Goal: Find specific page/section: Find specific page/section

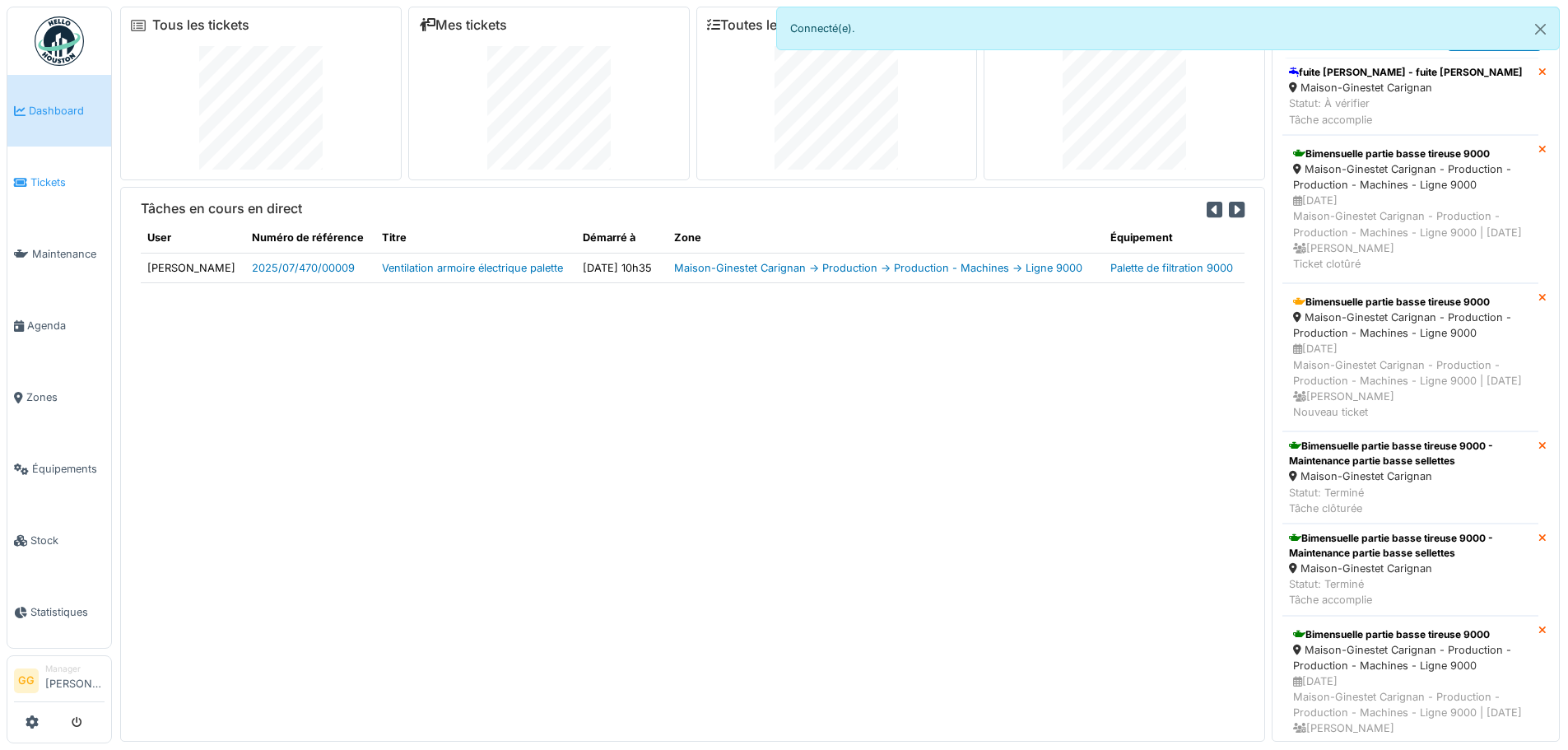
click at [24, 192] on link "Tickets" at bounding box center [58, 182] width 103 height 72
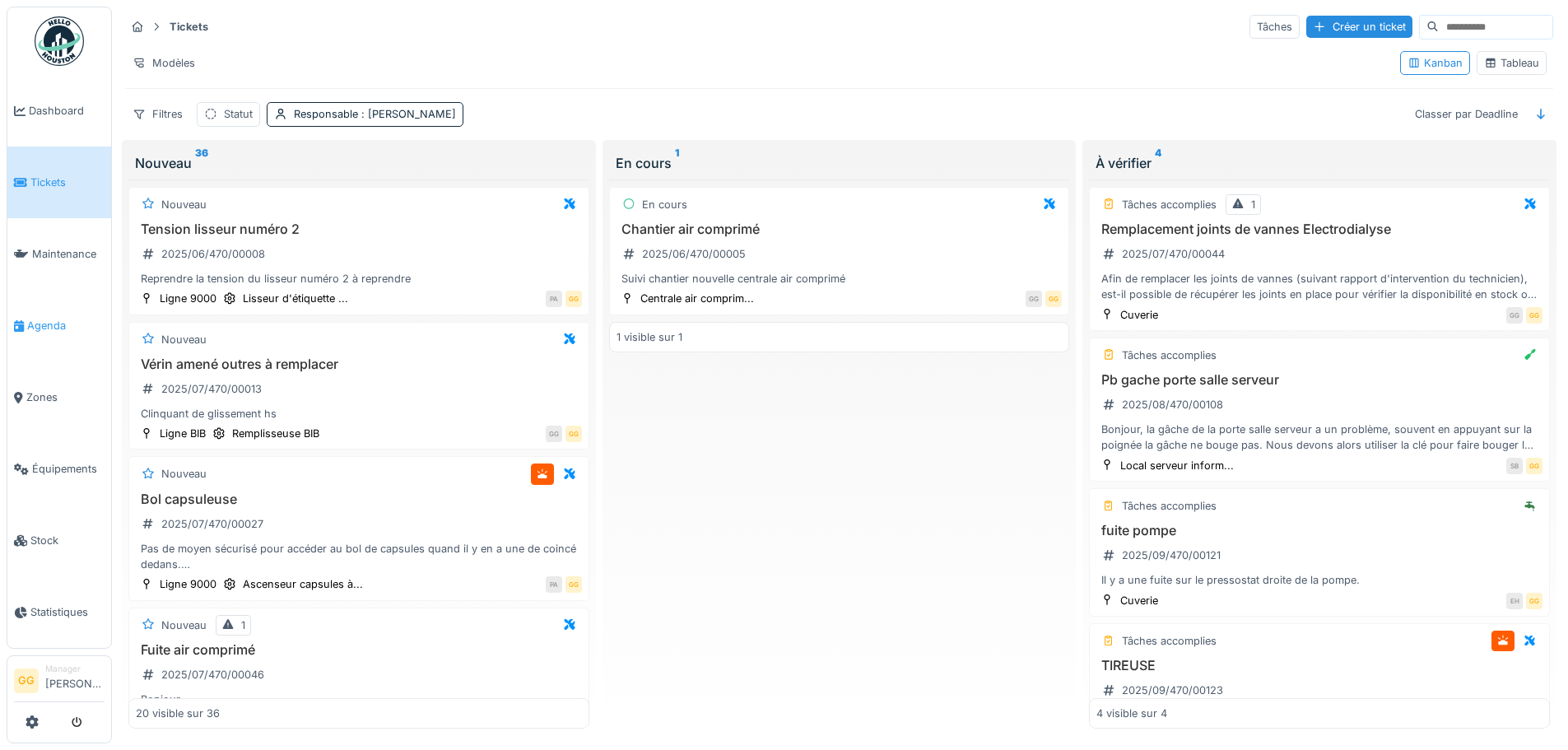
click at [52, 318] on span "Agenda" at bounding box center [66, 325] width 77 height 15
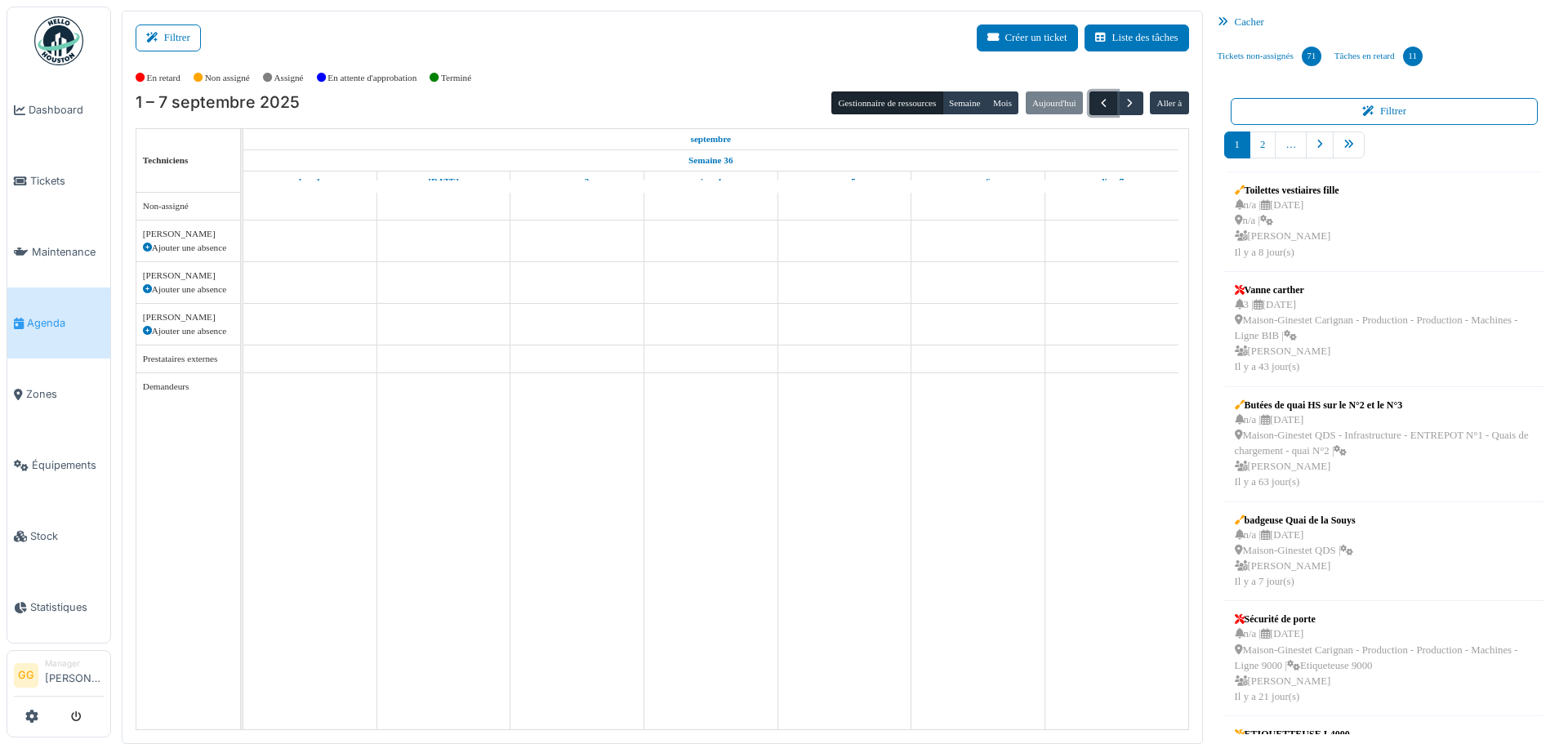
click at [1097, 102] on span "button" at bounding box center [1104, 103] width 14 height 14
